Goal: Task Accomplishment & Management: Use online tool/utility

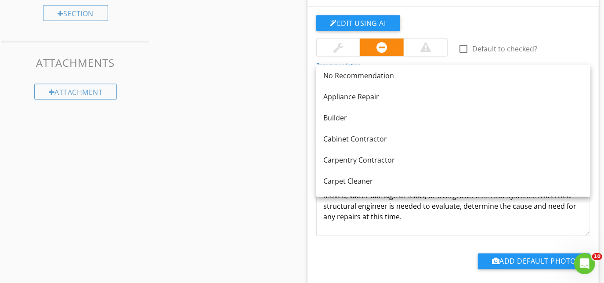
scroll to position [479, 0]
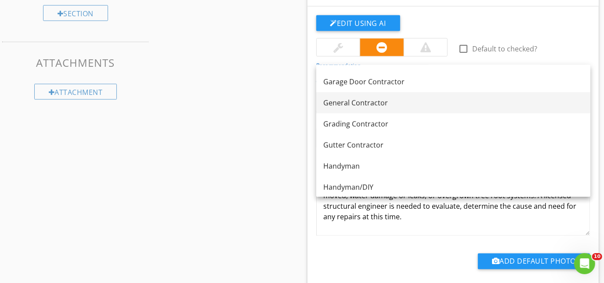
click at [347, 102] on div "General Contractor" at bounding box center [453, 103] width 260 height 11
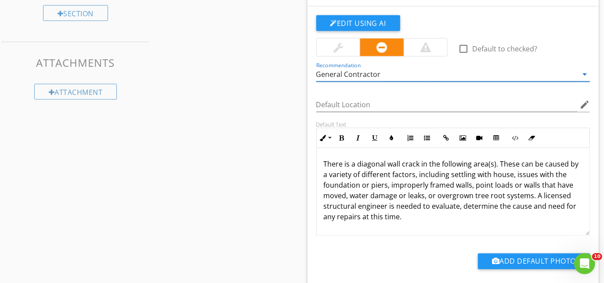
scroll to position [0, 0]
drag, startPoint x: 322, startPoint y: 203, endPoint x: 386, endPoint y: 205, distance: 63.7
click at [386, 205] on div "There is a diagonal wall crack in the following area(s). These can be caused by…" at bounding box center [453, 192] width 273 height 88
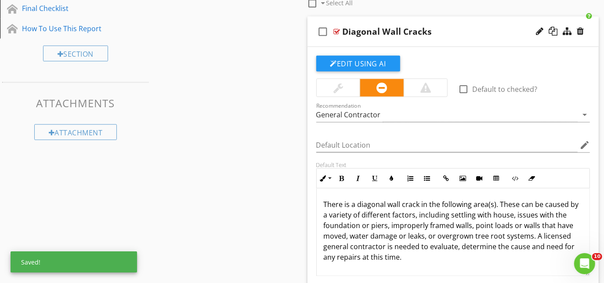
scroll to position [799, 0]
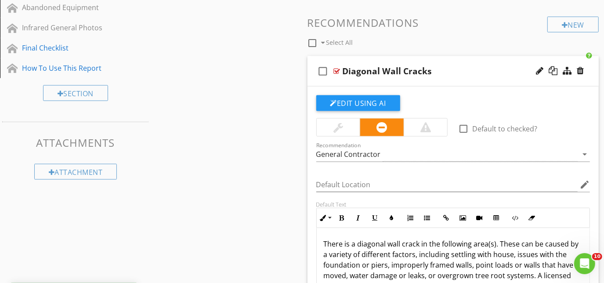
click at [434, 82] on div "check_box_outline_blank Diagonal Wall Cracks" at bounding box center [453, 71] width 292 height 30
